Goal: Transaction & Acquisition: Purchase product/service

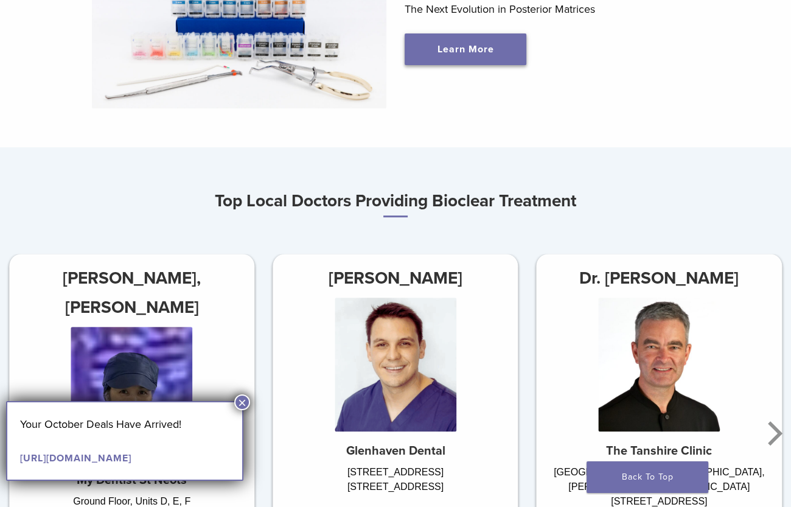
scroll to position [422, 0]
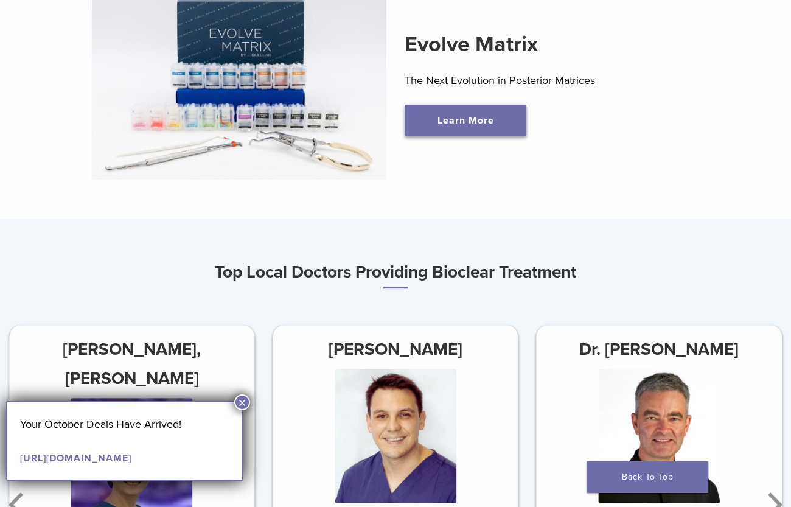
click at [469, 136] on link "Learn More" at bounding box center [466, 121] width 122 height 32
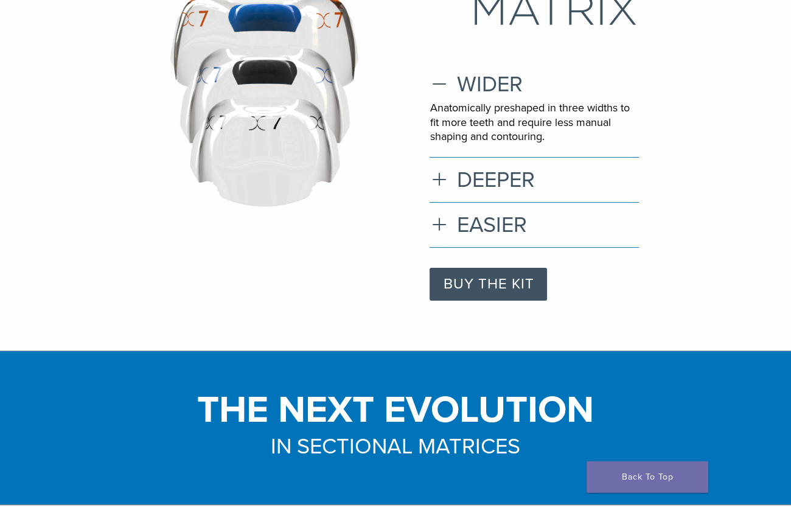
scroll to position [211, 0]
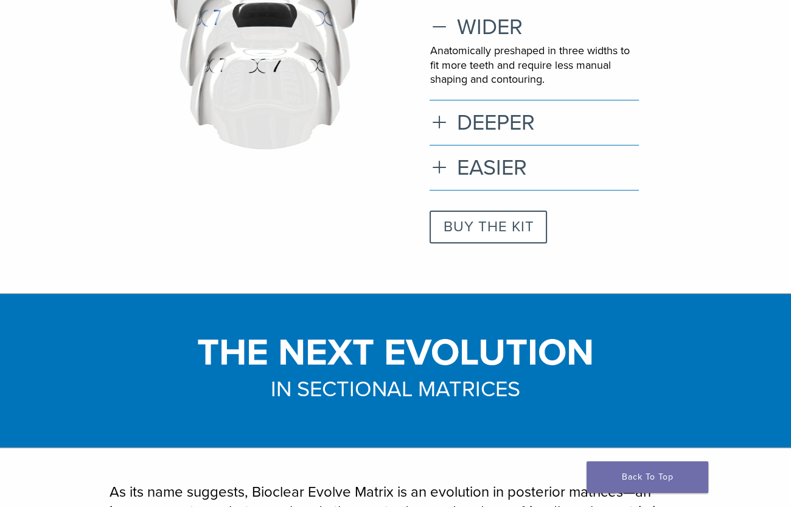
click at [430, 211] on link "BUY THE KIT" at bounding box center [488, 227] width 117 height 33
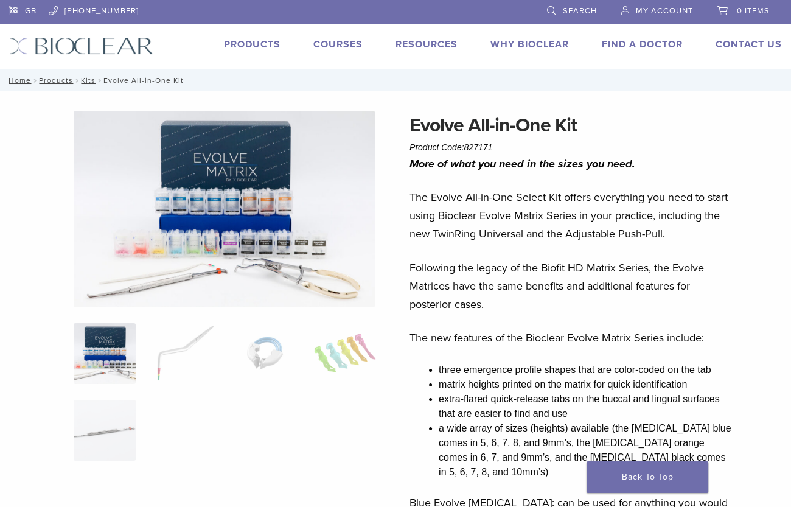
click at [547, 7] on link "Search" at bounding box center [572, 9] width 50 height 18
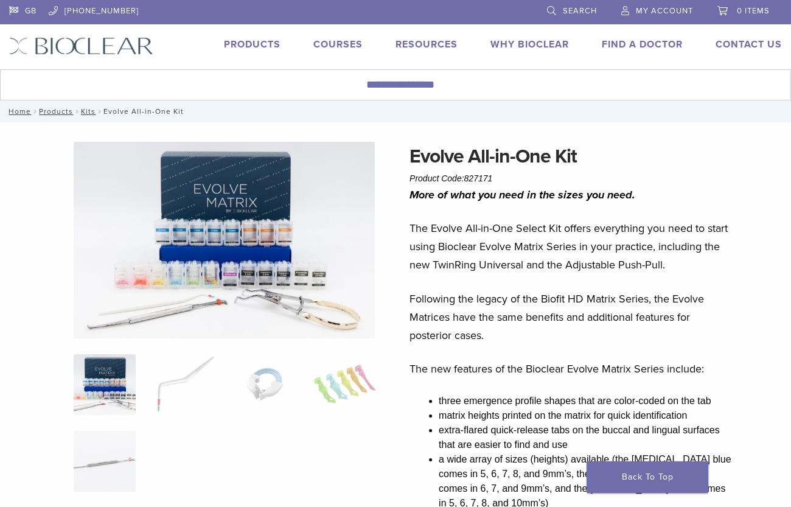
click at [547, 7] on link "Search" at bounding box center [572, 9] width 50 height 18
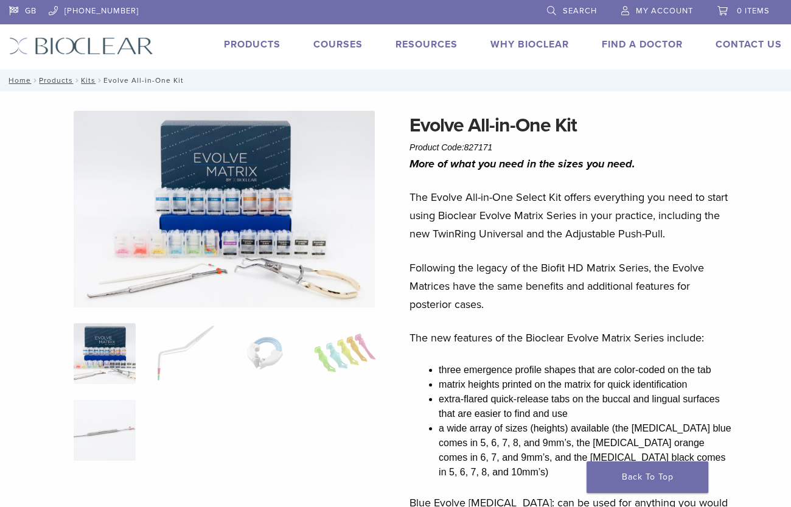
click at [547, 7] on link "Search" at bounding box center [572, 9] width 50 height 18
